Goal: Find specific page/section: Find specific page/section

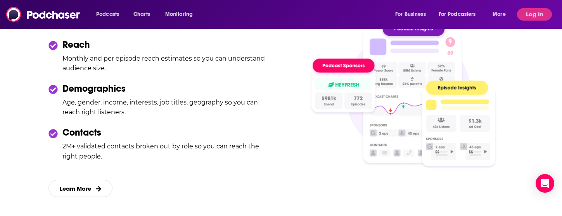
scroll to position [1099, 0]
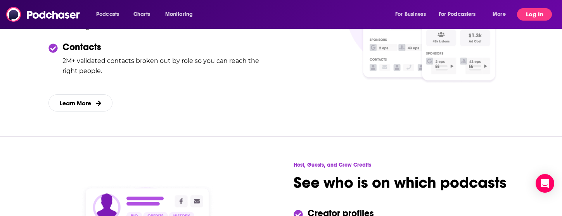
click at [528, 17] on button "Log In" at bounding box center [534, 14] width 35 height 12
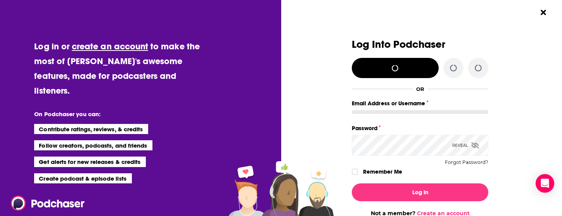
scroll to position [0, 0]
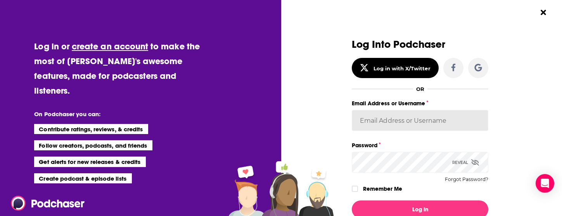
type input "camsdkc"
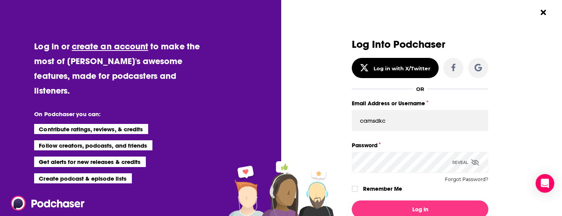
click at [357, 183] on div "Remember Me" at bounding box center [420, 188] width 136 height 10
click at [356, 191] on label "Dialog" at bounding box center [355, 188] width 6 height 6
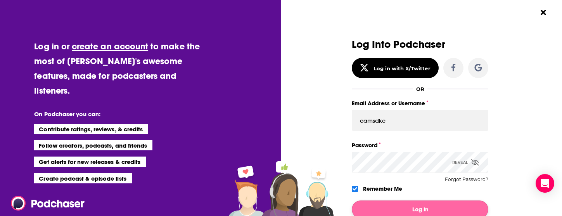
click at [372, 206] on button "Log In" at bounding box center [420, 209] width 136 height 18
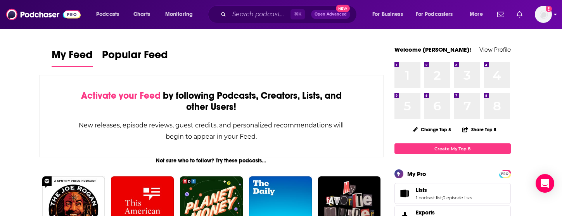
click at [550, 17] on img "Logged in as camsdkc" at bounding box center [543, 14] width 17 height 17
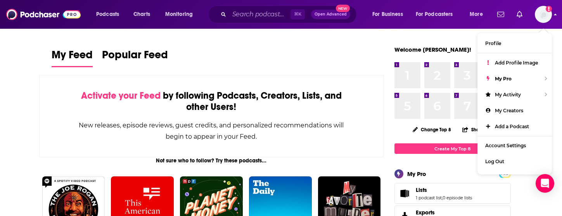
click at [547, 17] on img "Logged in as camsdkc" at bounding box center [543, 14] width 17 height 17
click at [448, 17] on span "For Podcasters" at bounding box center [434, 14] width 37 height 11
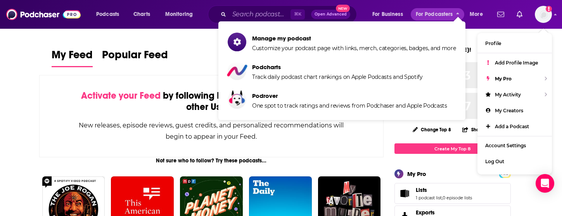
click at [443, 18] on span "For Podcasters" at bounding box center [434, 14] width 37 height 11
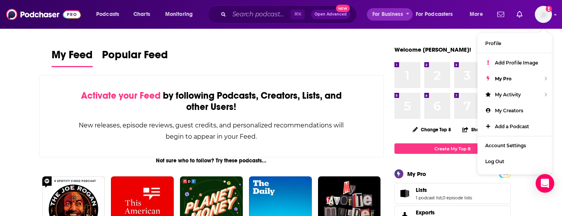
click at [393, 11] on span "For Business" at bounding box center [387, 14] width 31 height 11
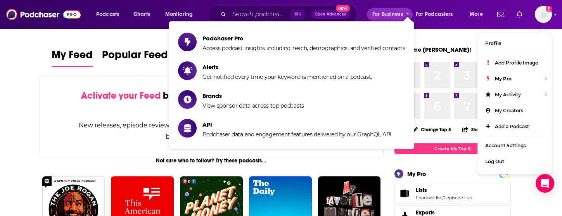
click at [393, 12] on span "For Business" at bounding box center [387, 14] width 31 height 11
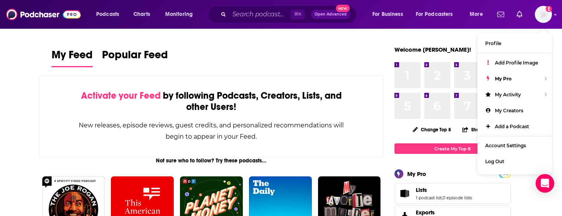
scroll to position [120, 0]
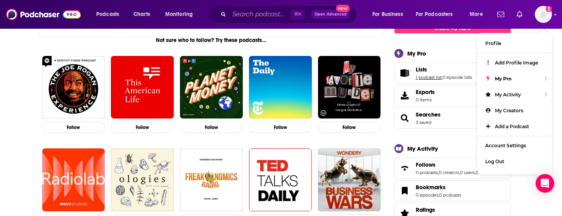
click at [430, 75] on link "1 podcast list" at bounding box center [429, 76] width 26 height 5
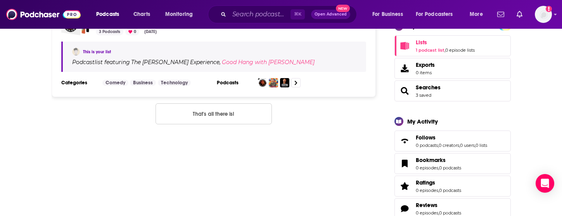
scroll to position [186, 0]
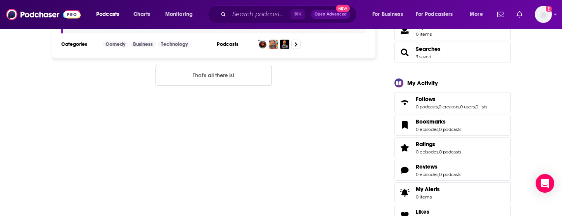
click at [432, 55] on span "3 saved" at bounding box center [428, 56] width 25 height 5
click at [413, 54] on span "Searches 3 saved" at bounding box center [452, 52] width 116 height 21
click at [423, 58] on link "3 saved" at bounding box center [424, 56] width 16 height 5
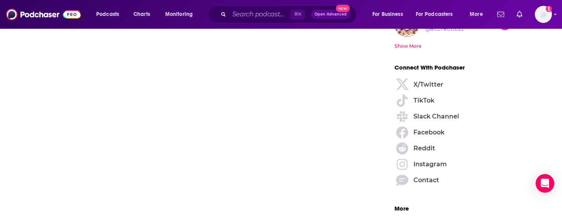
scroll to position [1067, 0]
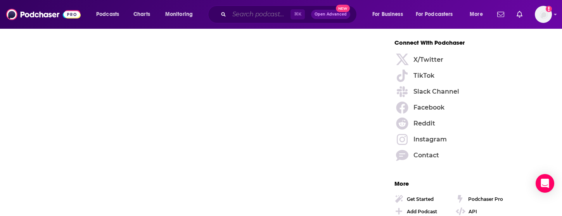
click at [230, 16] on input "Search podcasts, credits, & more..." at bounding box center [259, 14] width 61 height 12
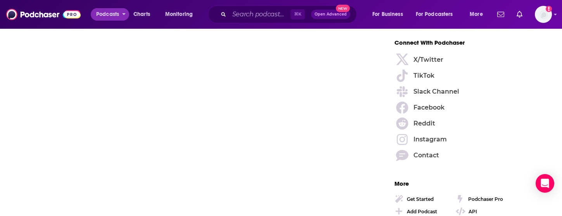
click at [102, 13] on span "Podcasts" at bounding box center [107, 14] width 23 height 11
